Goal: Check status: Check status

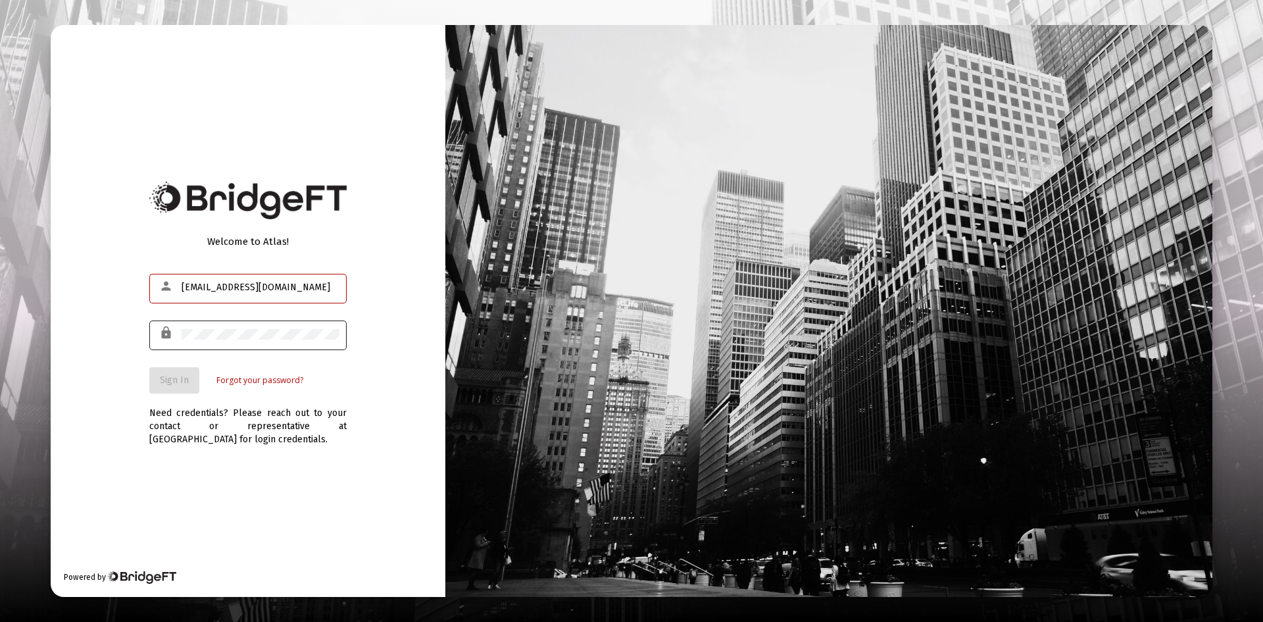
type input "harrisopeace@gmail.com"
click at [234, 326] on div at bounding box center [261, 334] width 158 height 32
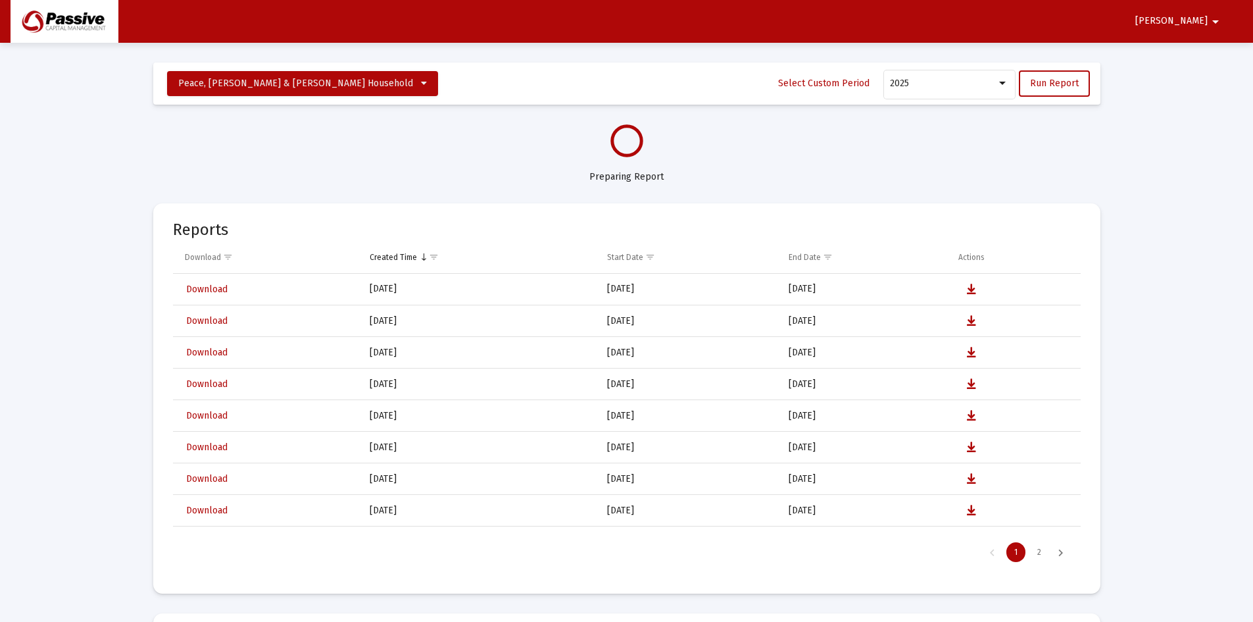
select select "View all"
